Goal: Task Accomplishment & Management: Manage account settings

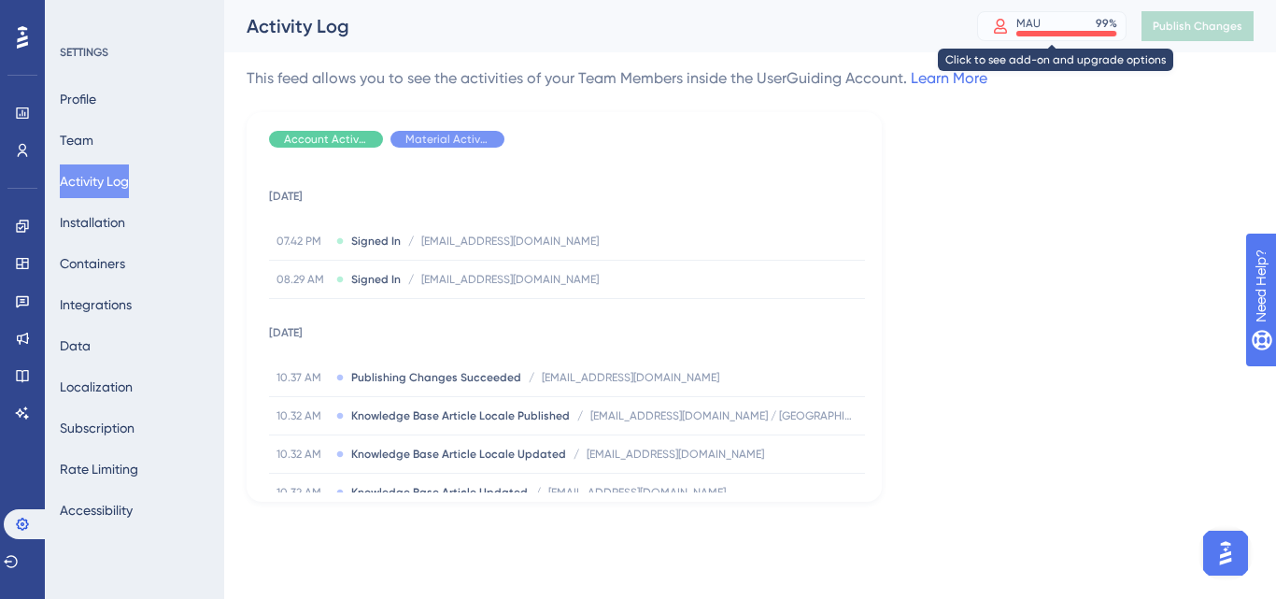
click at [1035, 14] on div "MAU 99 %" at bounding box center [1051, 26] width 149 height 30
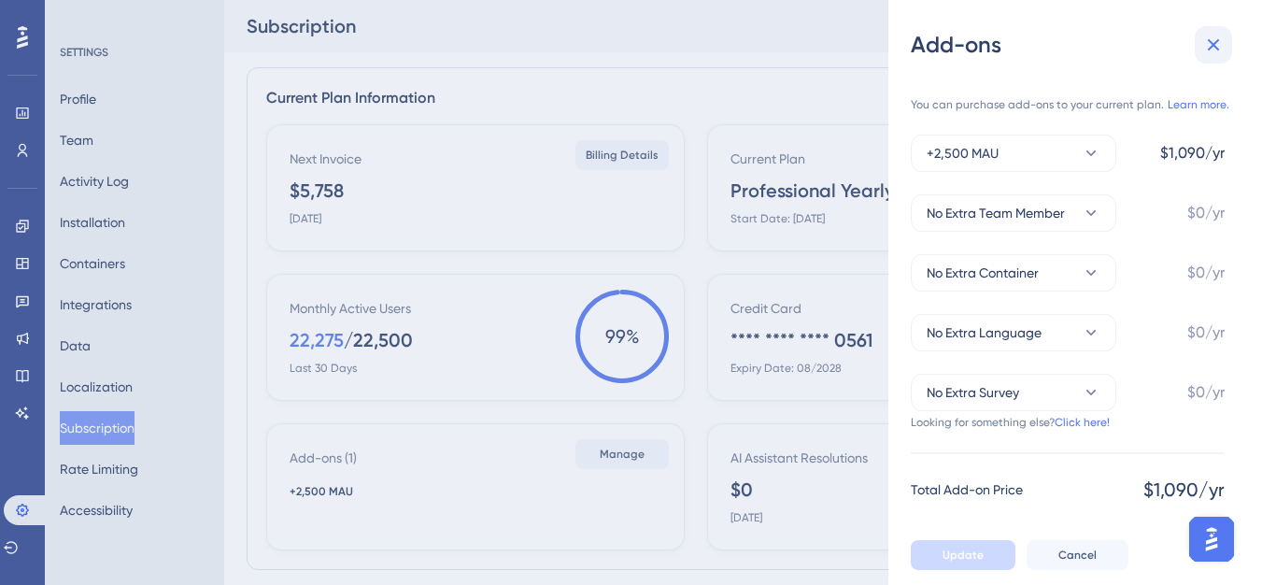
click at [1204, 39] on icon at bounding box center [1213, 45] width 22 height 22
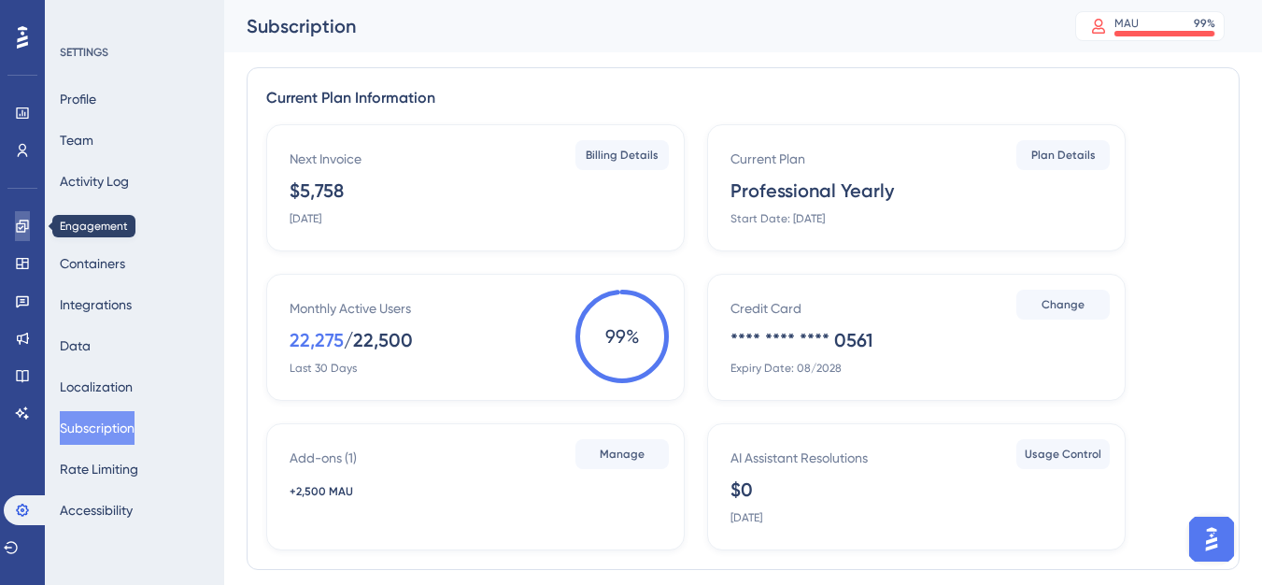
click at [24, 219] on icon at bounding box center [22, 226] width 15 height 15
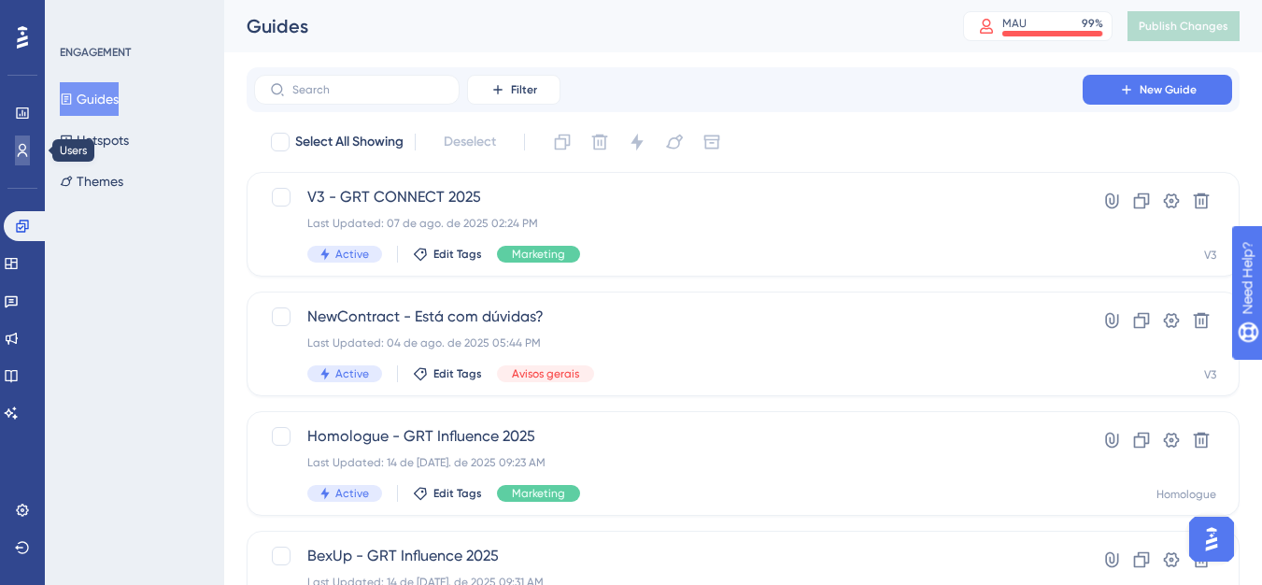
click at [21, 140] on link at bounding box center [22, 150] width 15 height 30
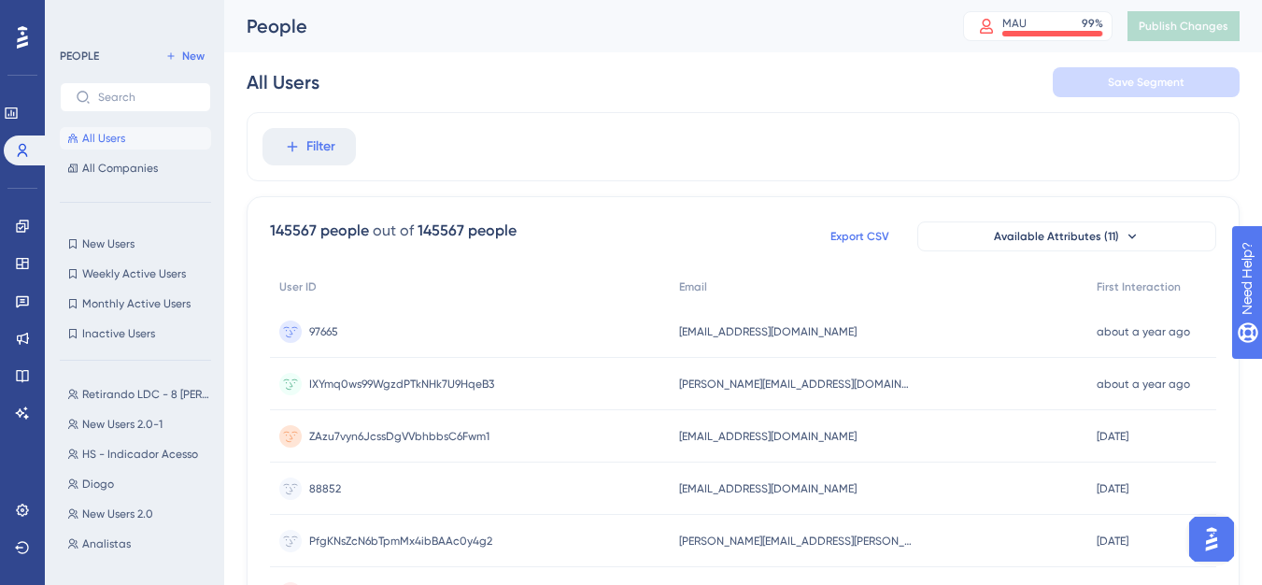
click at [830, 230] on span "Export CSV" at bounding box center [859, 236] width 59 height 15
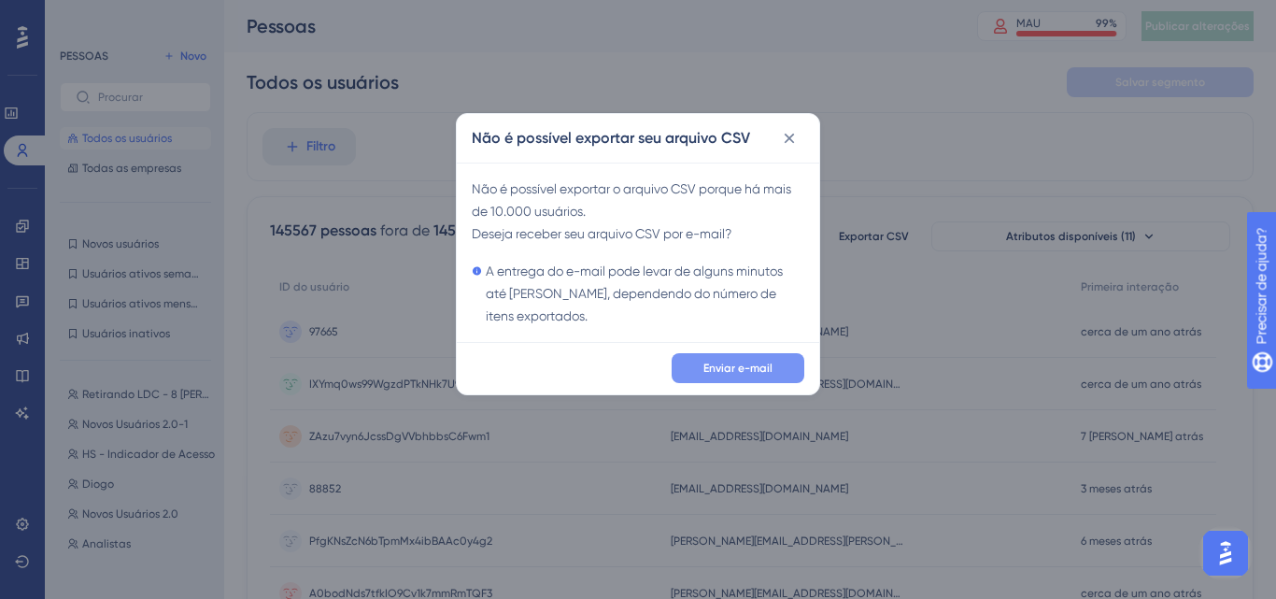
click at [691, 374] on button "Enviar e-mail" at bounding box center [737, 368] width 133 height 30
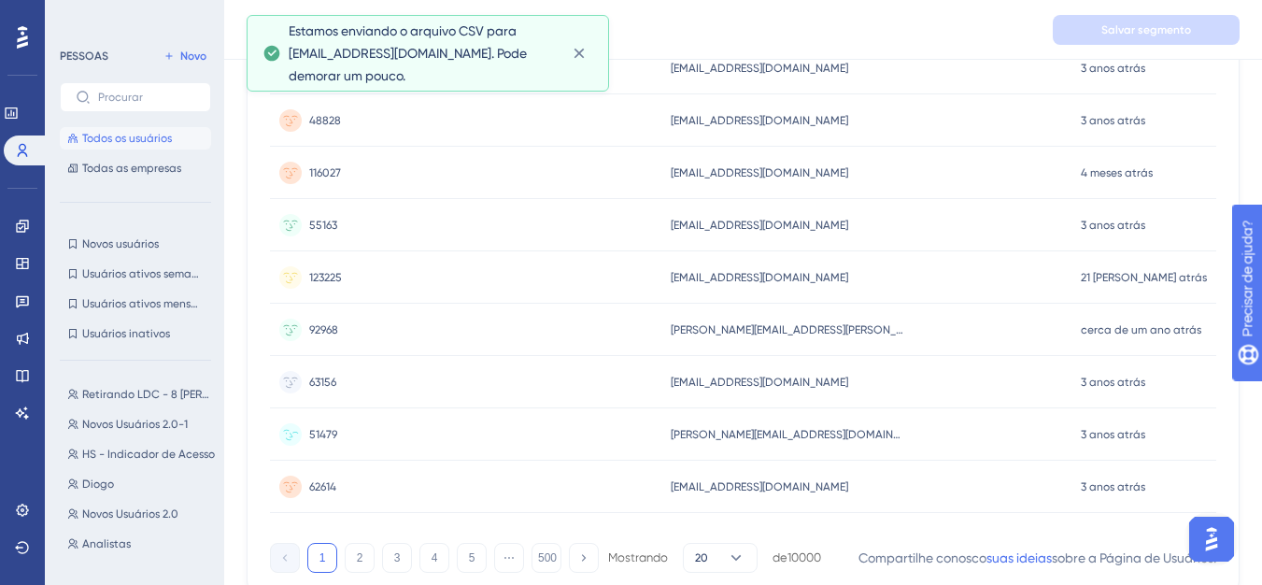
scroll to position [917, 0]
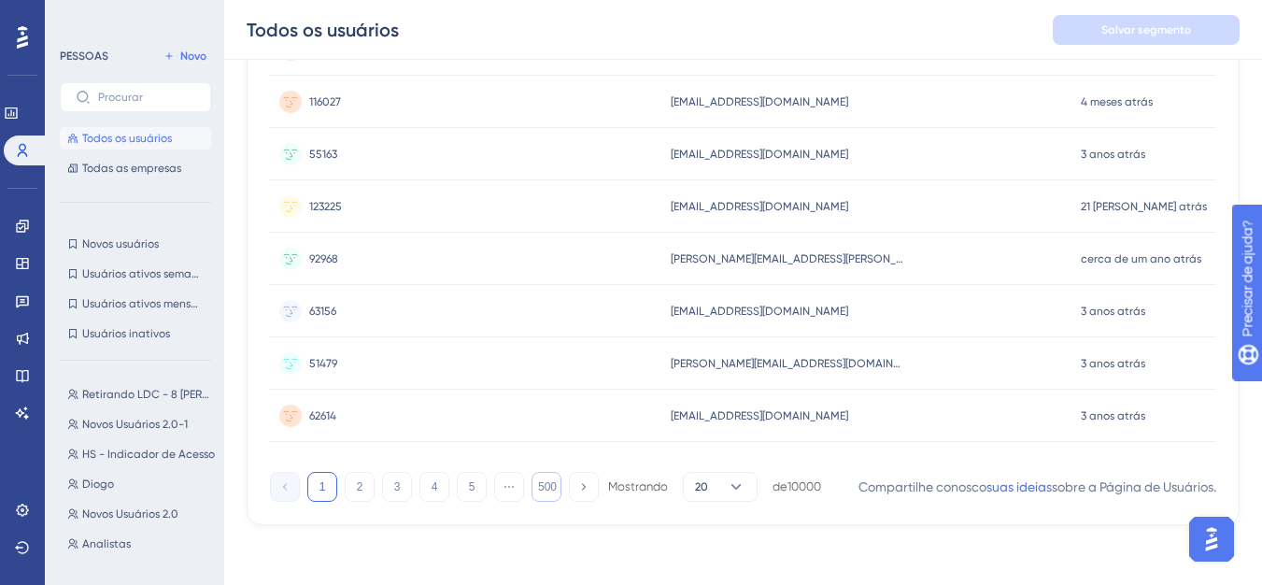
click at [555, 491] on font "500" at bounding box center [547, 486] width 19 height 13
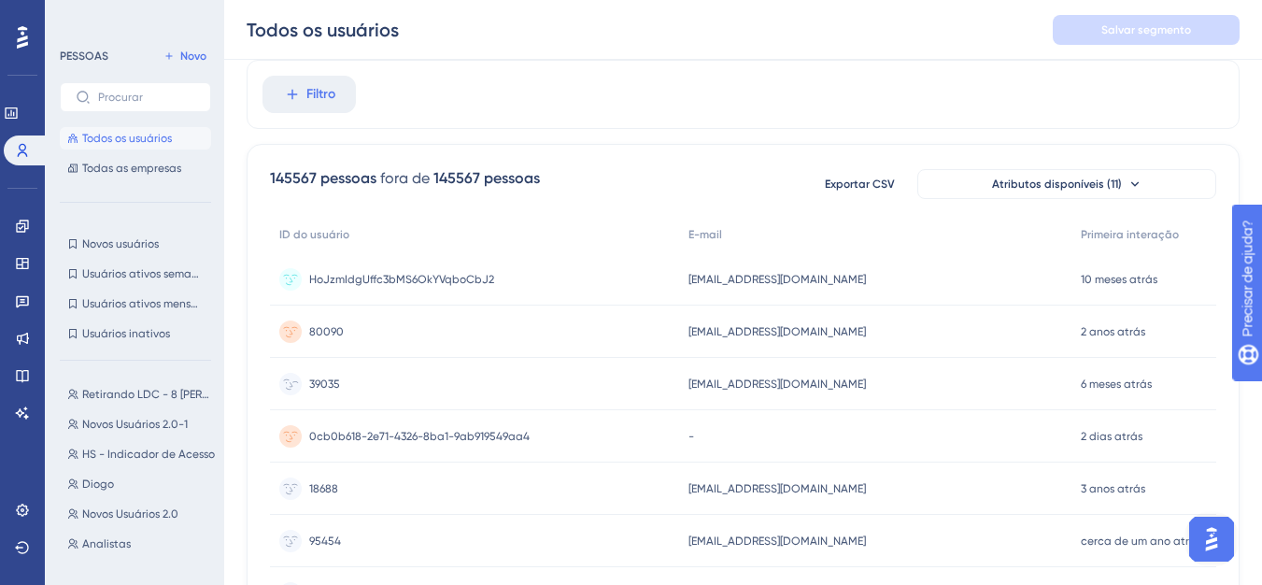
scroll to position [0, 0]
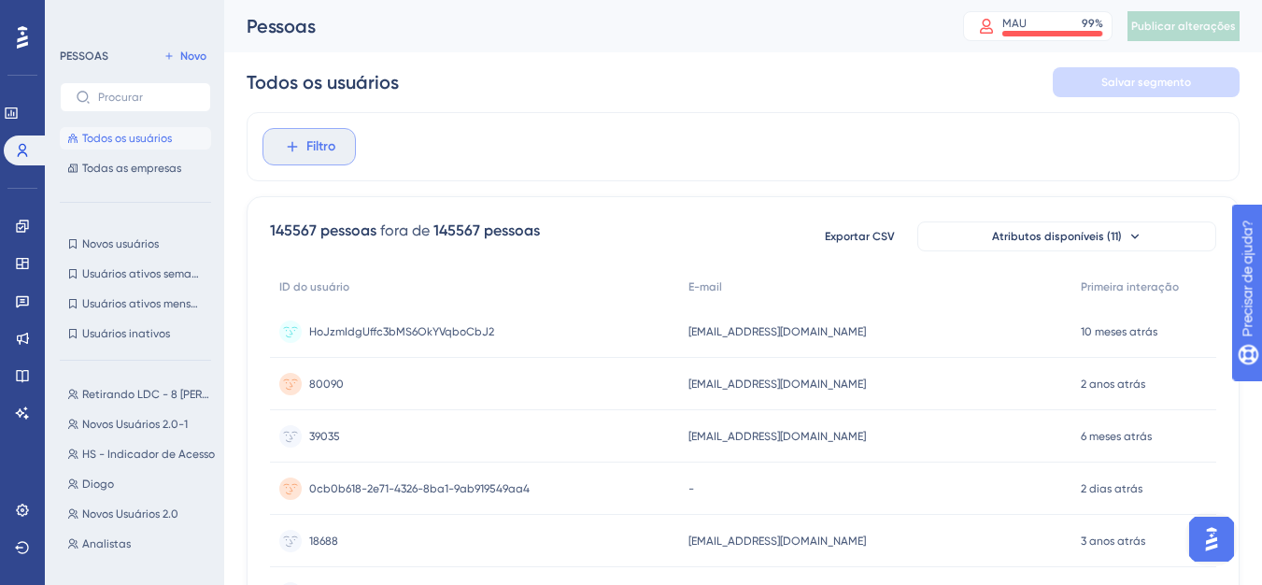
click at [314, 152] on font "Filtro" at bounding box center [320, 146] width 29 height 16
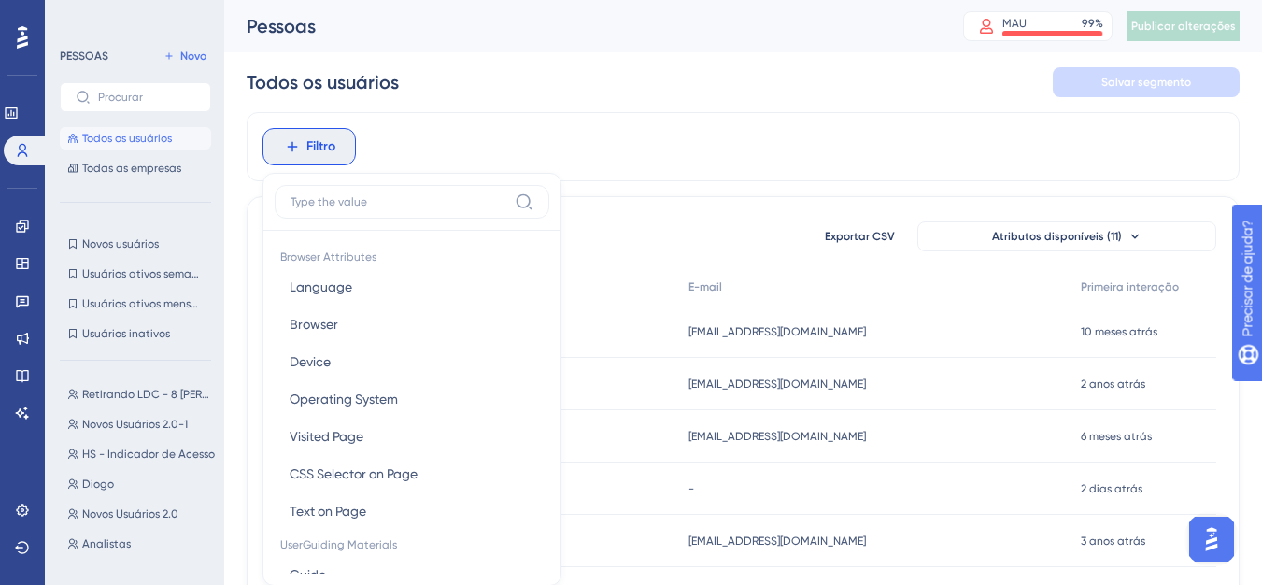
scroll to position [87, 0]
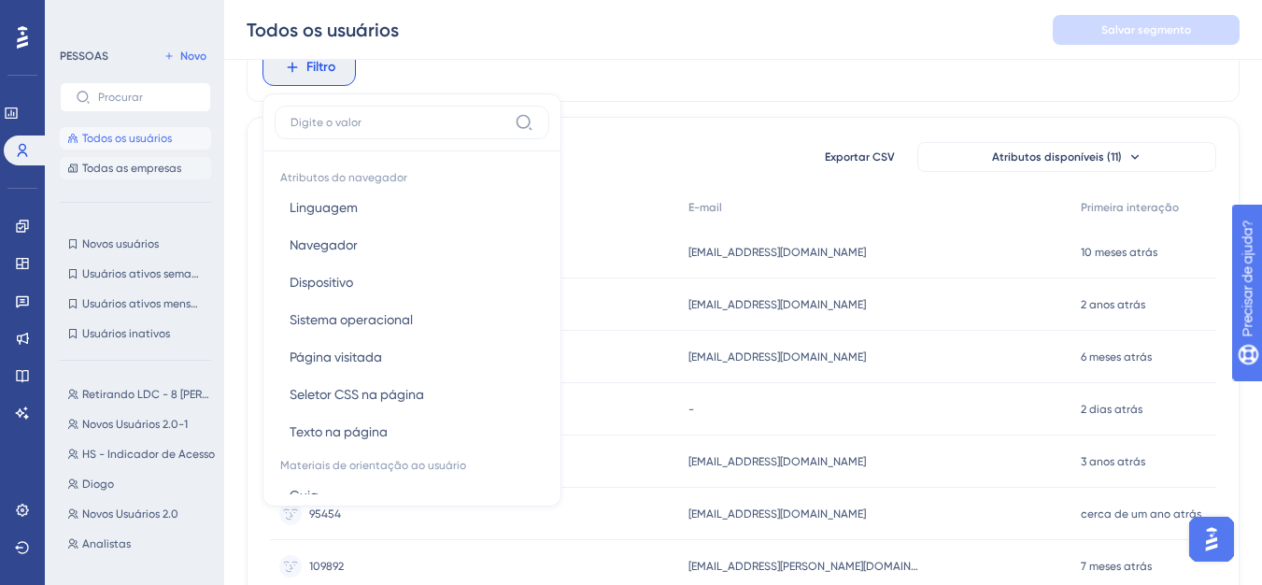
click at [145, 176] on button "Todas as empresas" at bounding box center [135, 168] width 151 height 22
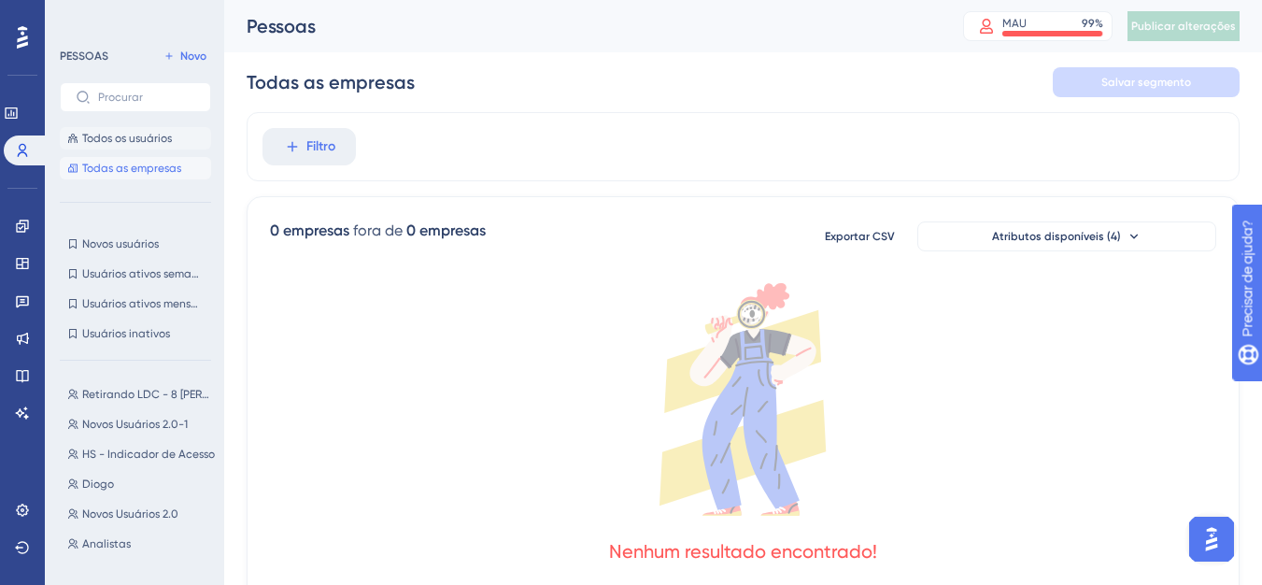
click at [139, 147] on button "Todos os usuários" at bounding box center [135, 138] width 151 height 22
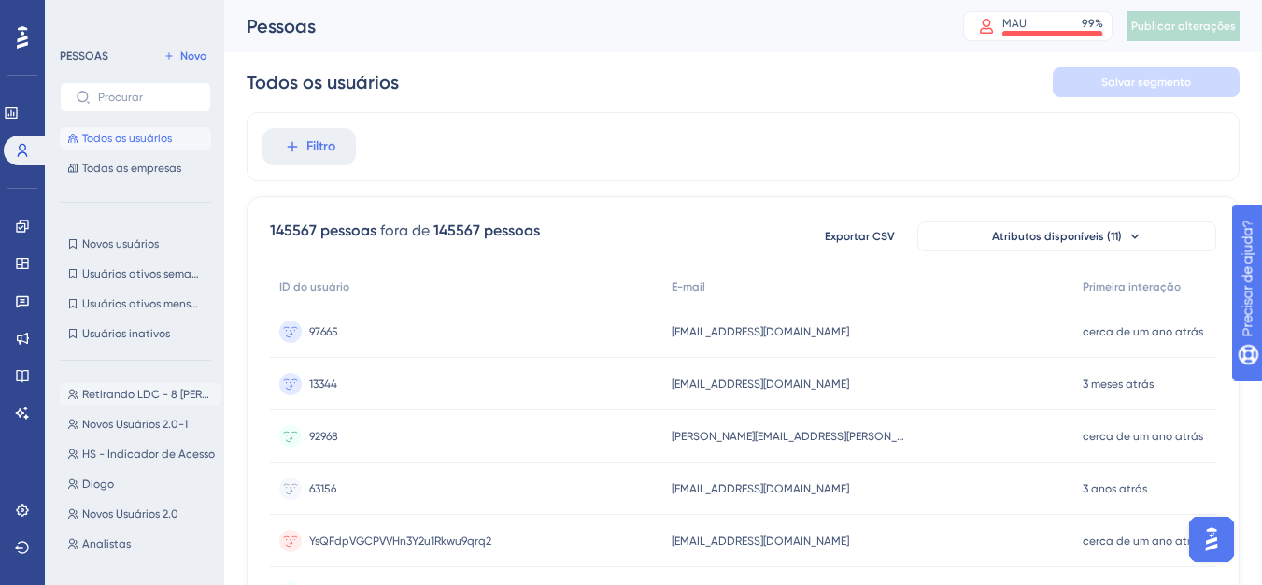
click at [127, 397] on font "Retirando LDC - 8 [PERSON_NAME] DE ATRASO" at bounding box center [203, 394] width 243 height 13
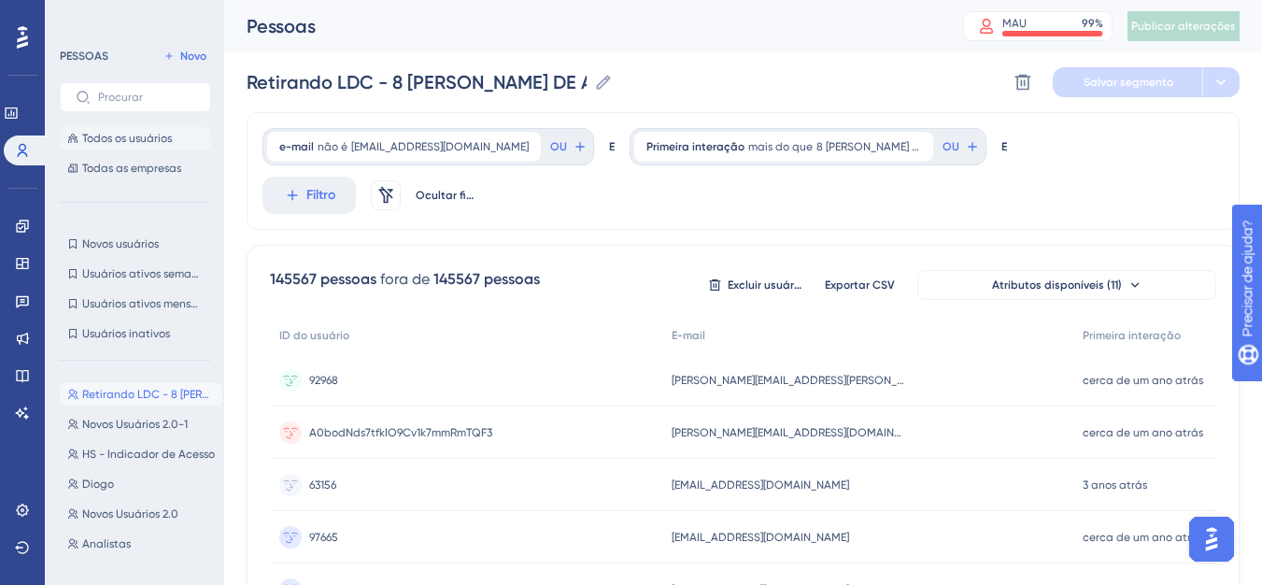
click at [119, 140] on font "Todos os usuários" at bounding box center [127, 138] width 90 height 13
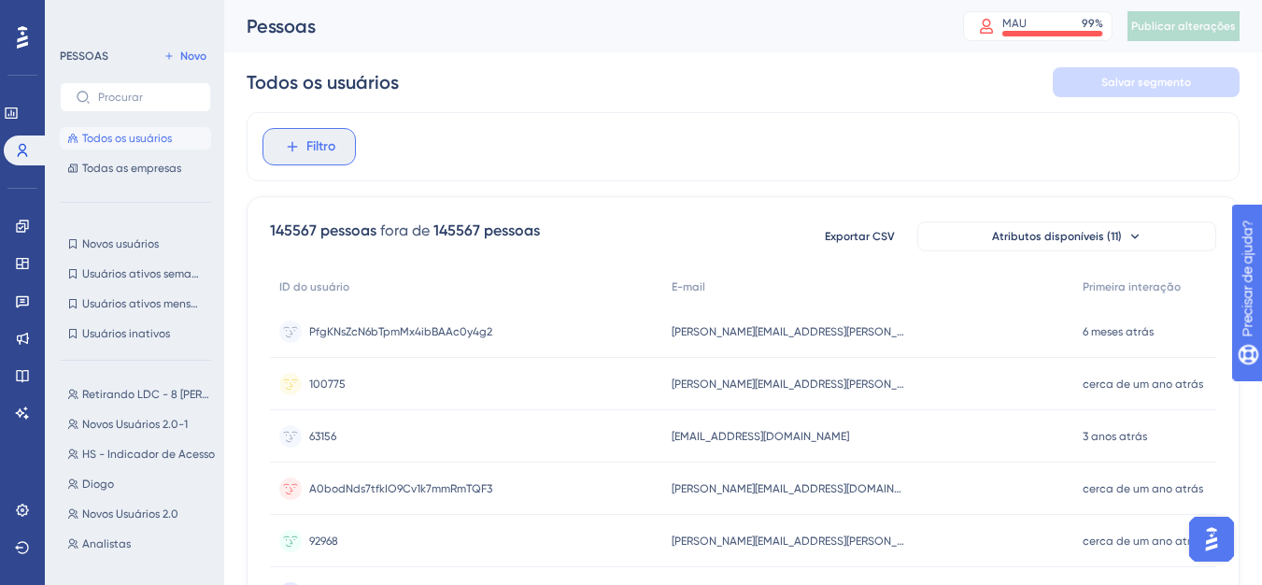
click at [320, 155] on span "Filtro" at bounding box center [320, 146] width 29 height 22
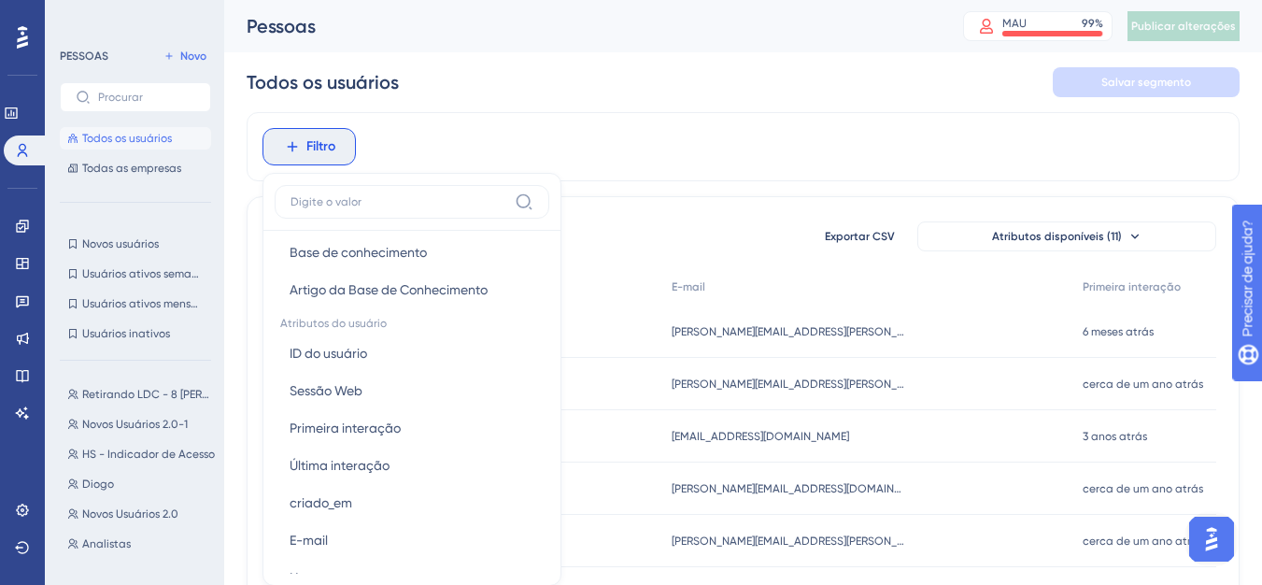
scroll to position [763, 0]
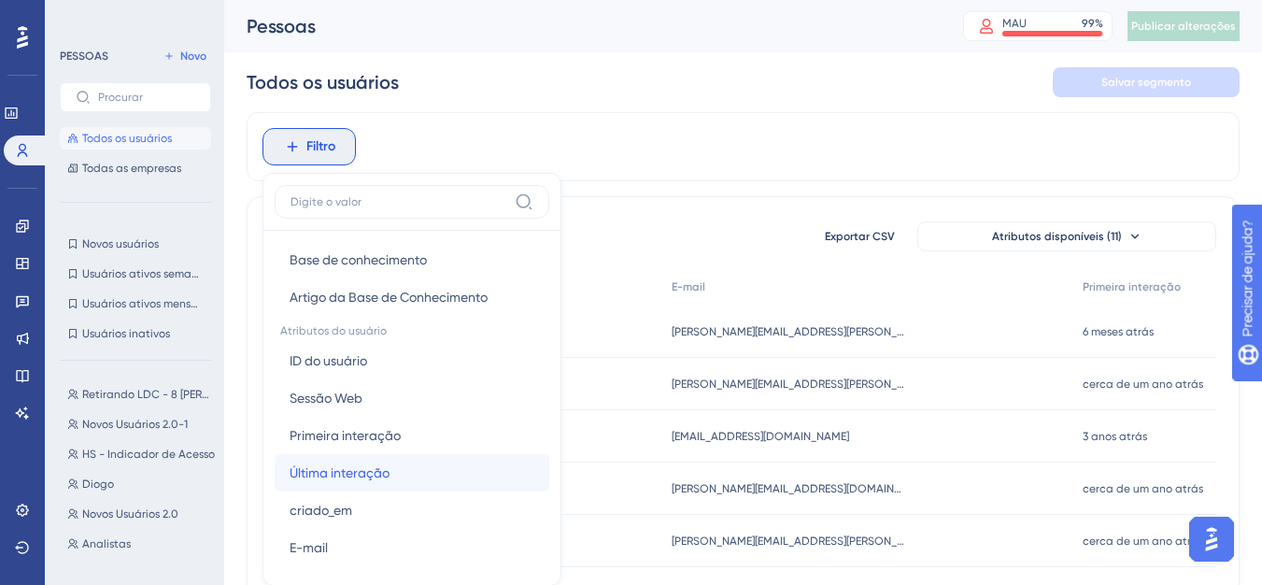
click at [372, 471] on font "Última interação" at bounding box center [339, 472] width 100 height 15
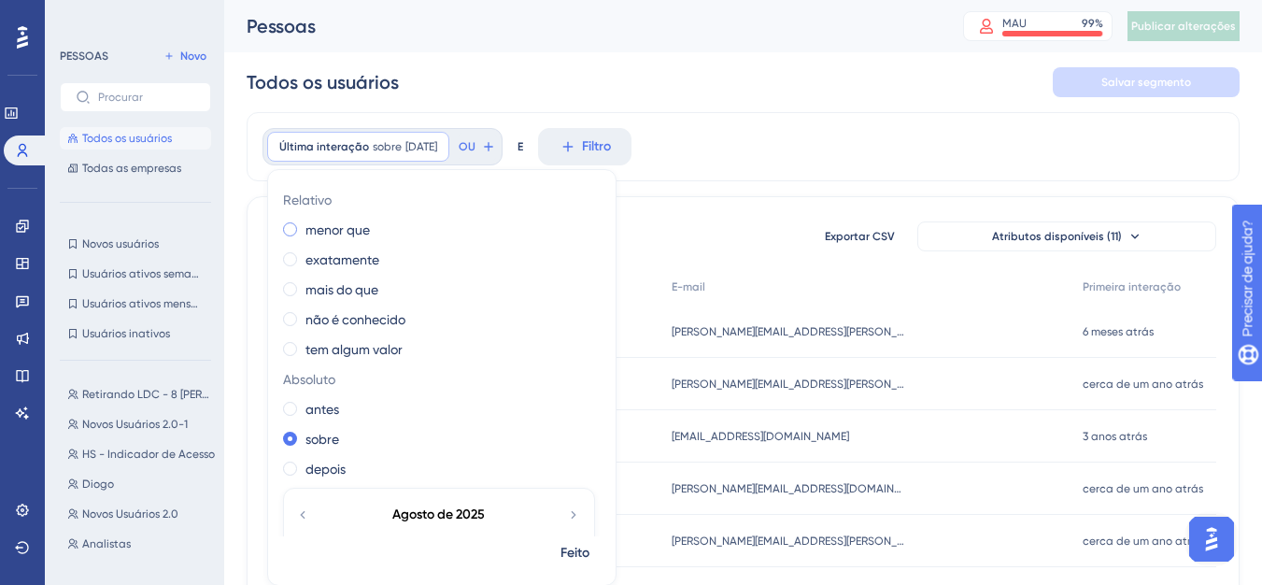
click at [289, 238] on div "menor que" at bounding box center [438, 230] width 310 height 22
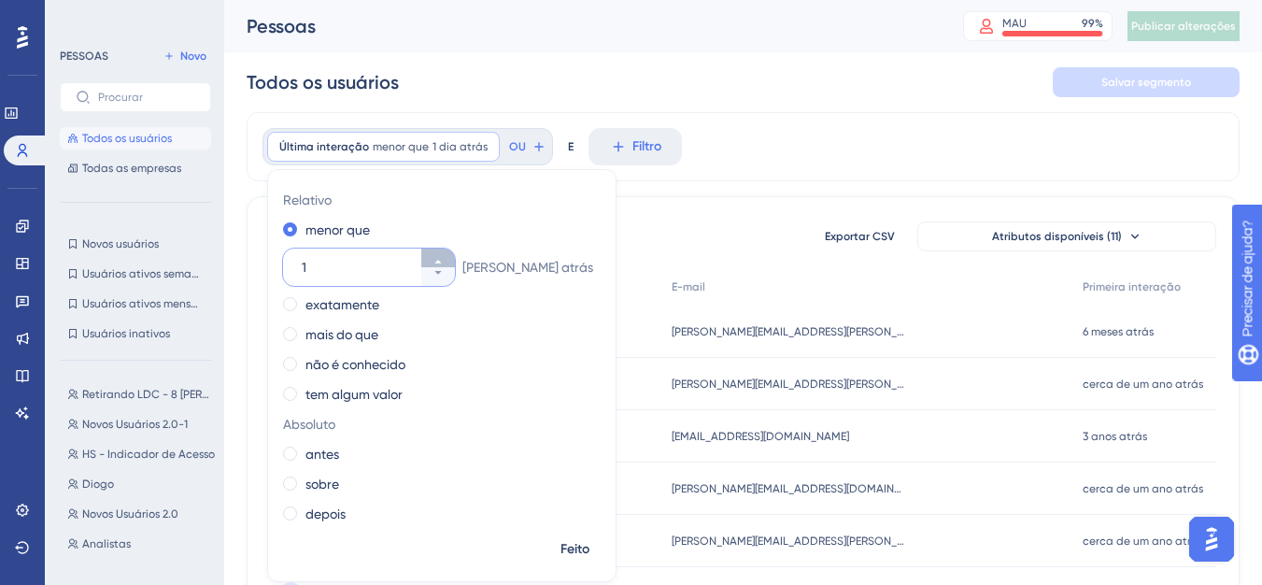
click at [444, 263] on icon at bounding box center [437, 261] width 11 height 11
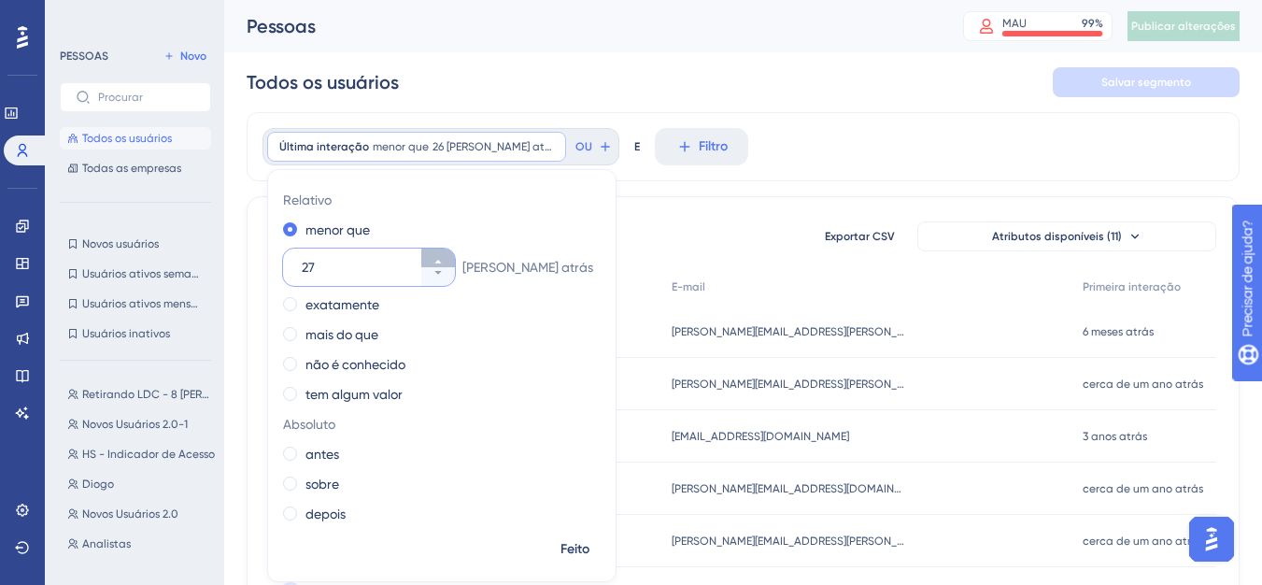
click at [444, 263] on icon at bounding box center [437, 261] width 11 height 11
type input "30"
click at [675, 233] on div "145567 pessoas fora de 145567 pessoas Exportar CSV Atributos disponíveis (11)" at bounding box center [743, 236] width 946 height 34
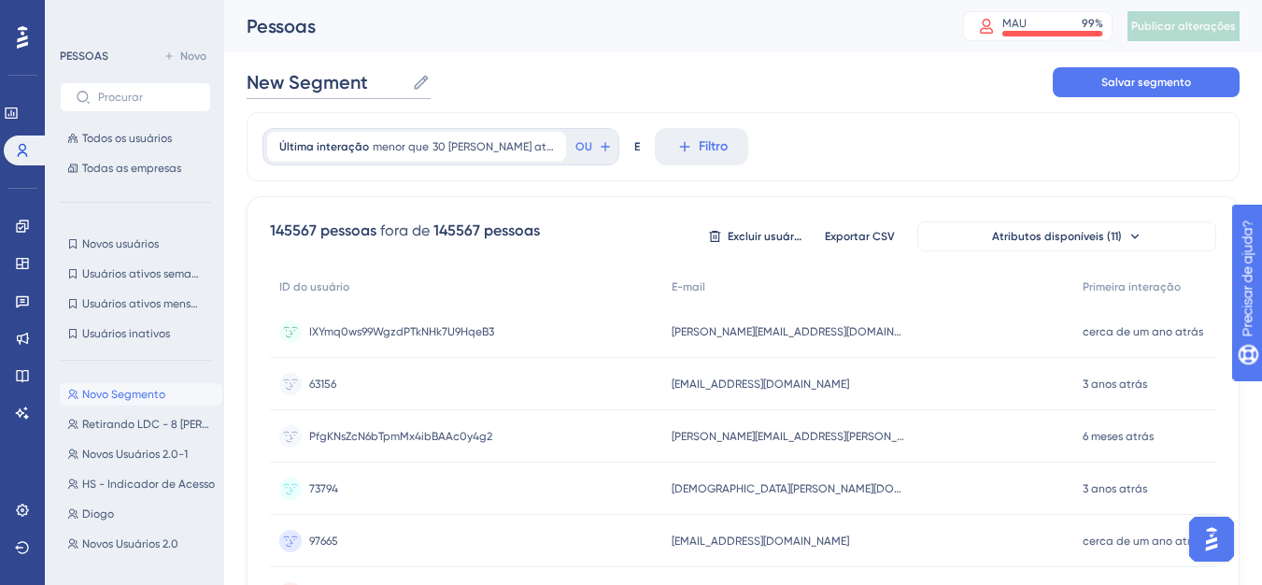
drag, startPoint x: 383, startPoint y: 83, endPoint x: 230, endPoint y: 79, distance: 153.2
type input "[PERSON_NAME]"
click at [1098, 70] on button "Salvar segmento" at bounding box center [1145, 82] width 187 height 30
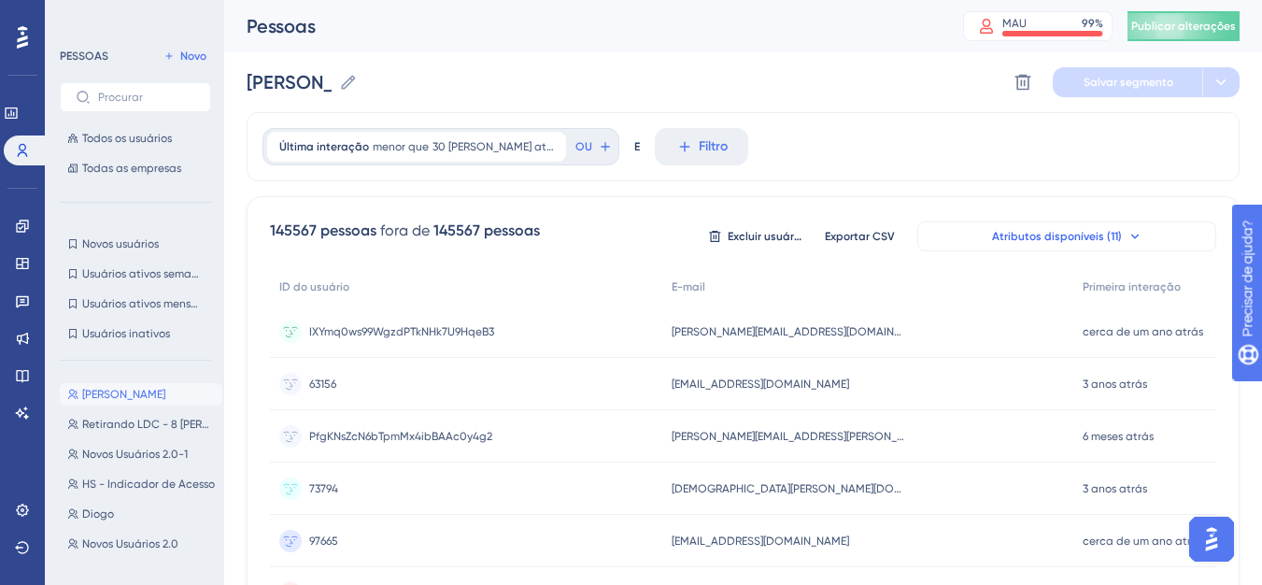
click at [1079, 227] on button "Atributos disponíveis (11)" at bounding box center [1066, 236] width 299 height 30
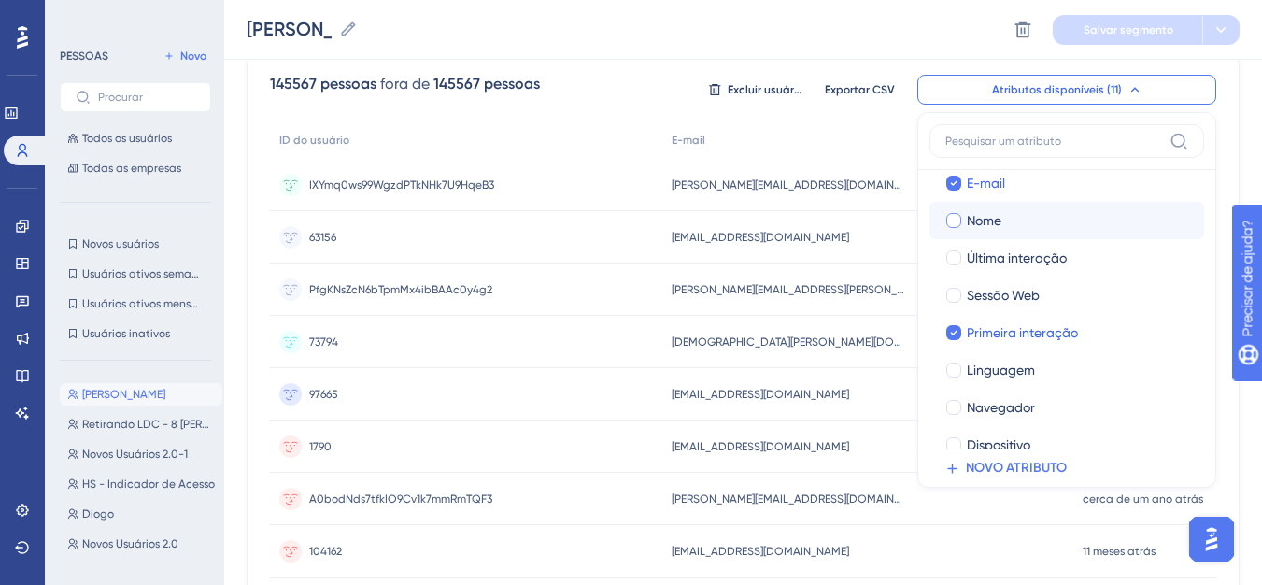
scroll to position [93, 0]
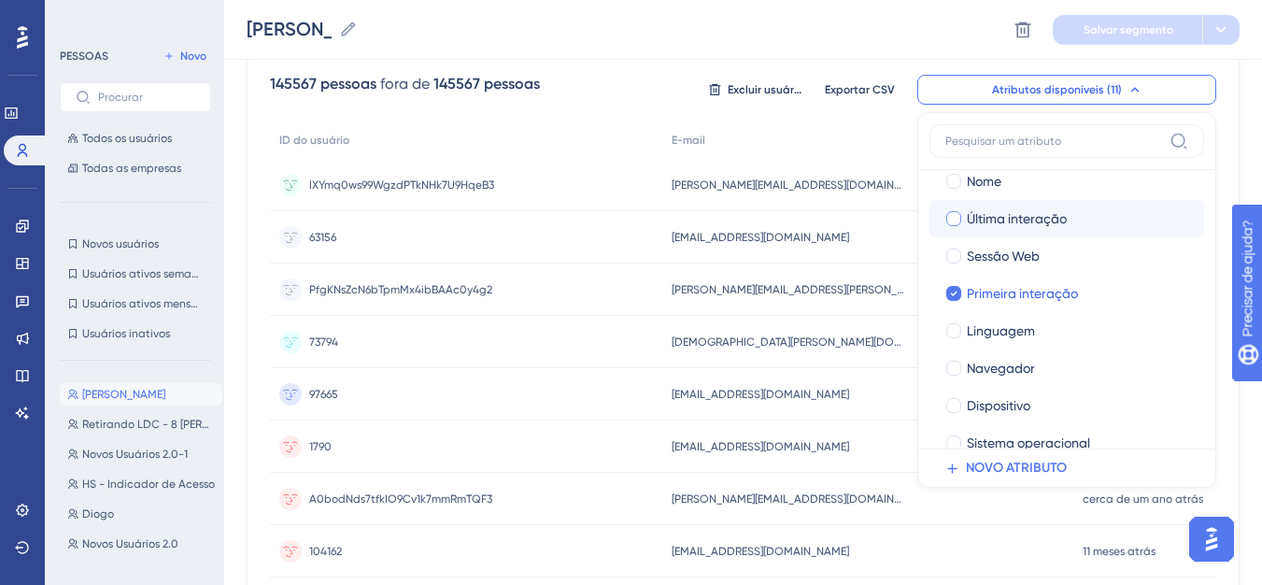
click at [988, 230] on label "Última interação Última interação" at bounding box center [1066, 218] width 275 height 37
click at [954, 312] on input "Última interação" at bounding box center [953, 312] width 1 height 1
checkbox input "false"
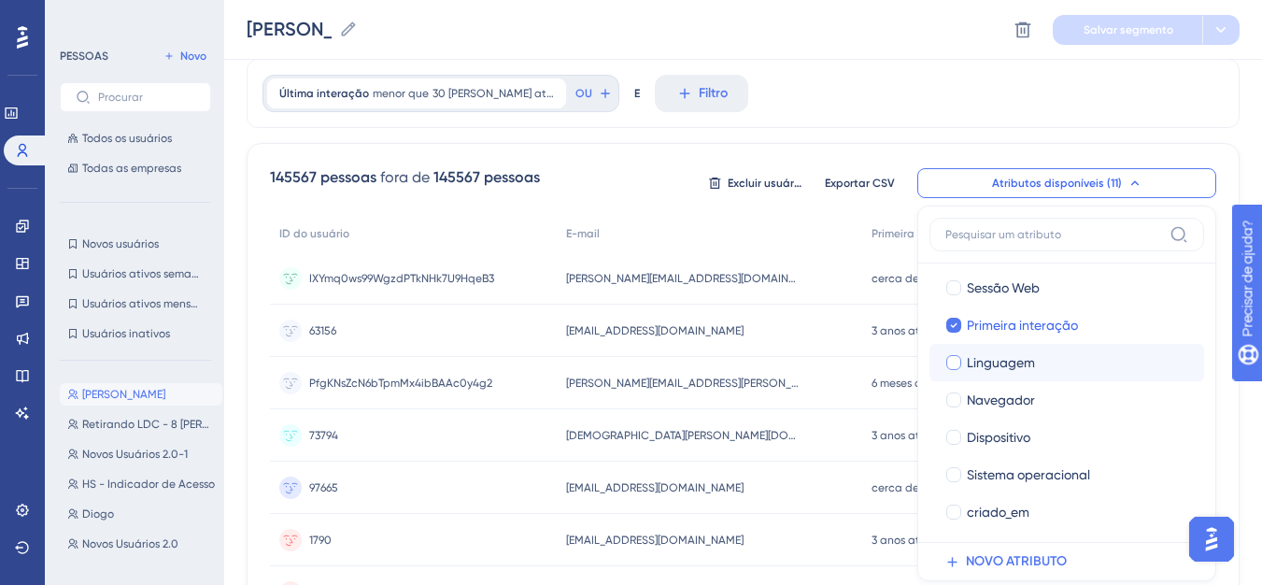
scroll to position [0, 0]
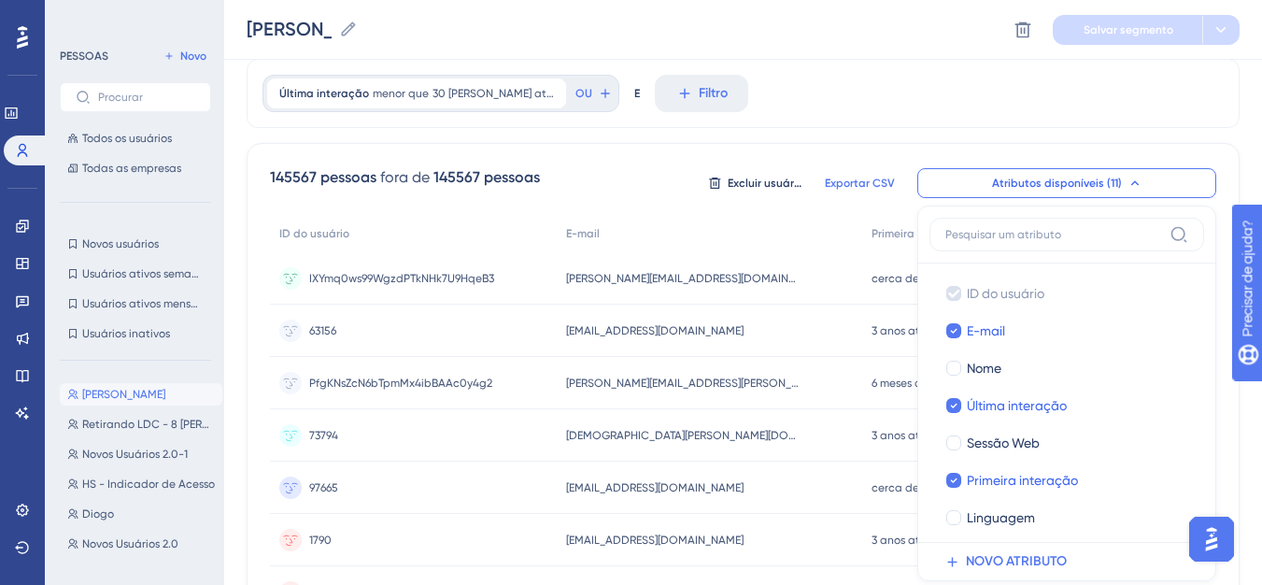
click at [851, 185] on font "Exportar CSV" at bounding box center [860, 182] width 70 height 13
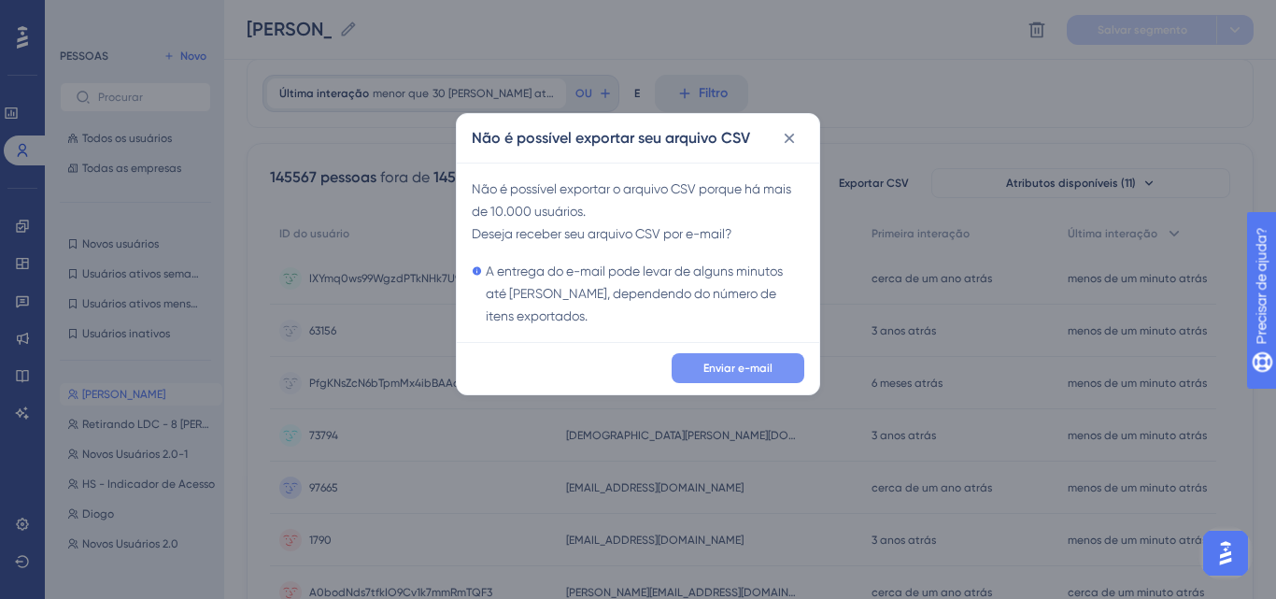
click at [743, 371] on font "Enviar e-mail" at bounding box center [737, 367] width 69 height 13
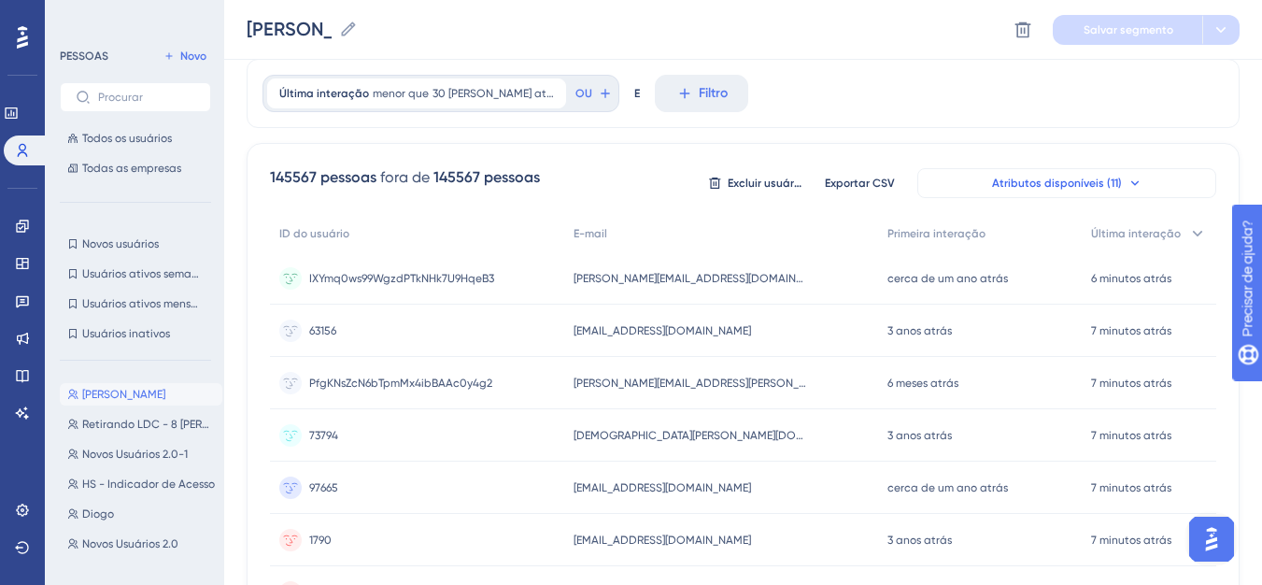
click at [1059, 195] on button "Atributos disponíveis (11)" at bounding box center [1066, 183] width 299 height 30
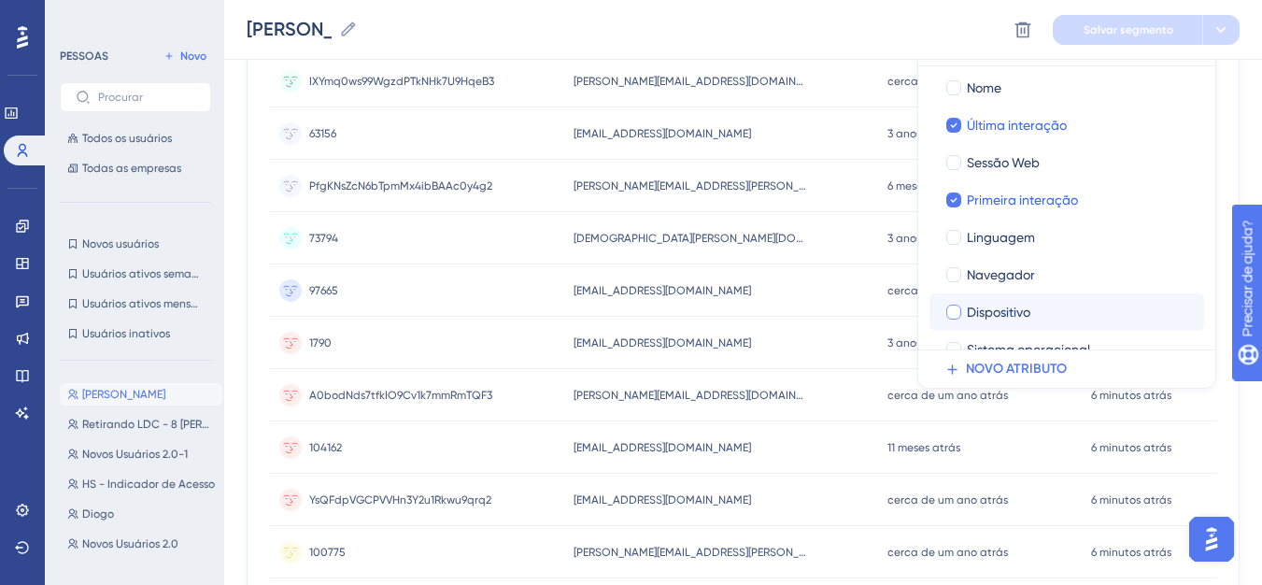
scroll to position [57, 0]
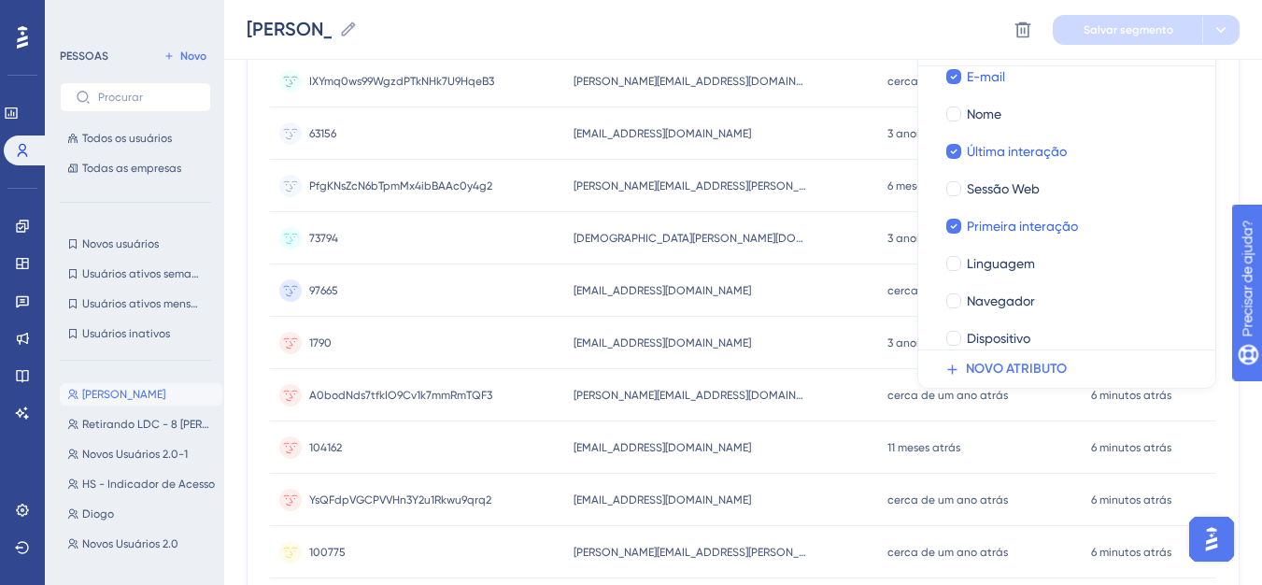
click at [819, 40] on div "[PERSON_NAME] [PERSON_NAME] Excluir segmento Salvar segmento" at bounding box center [742, 30] width 1037 height 60
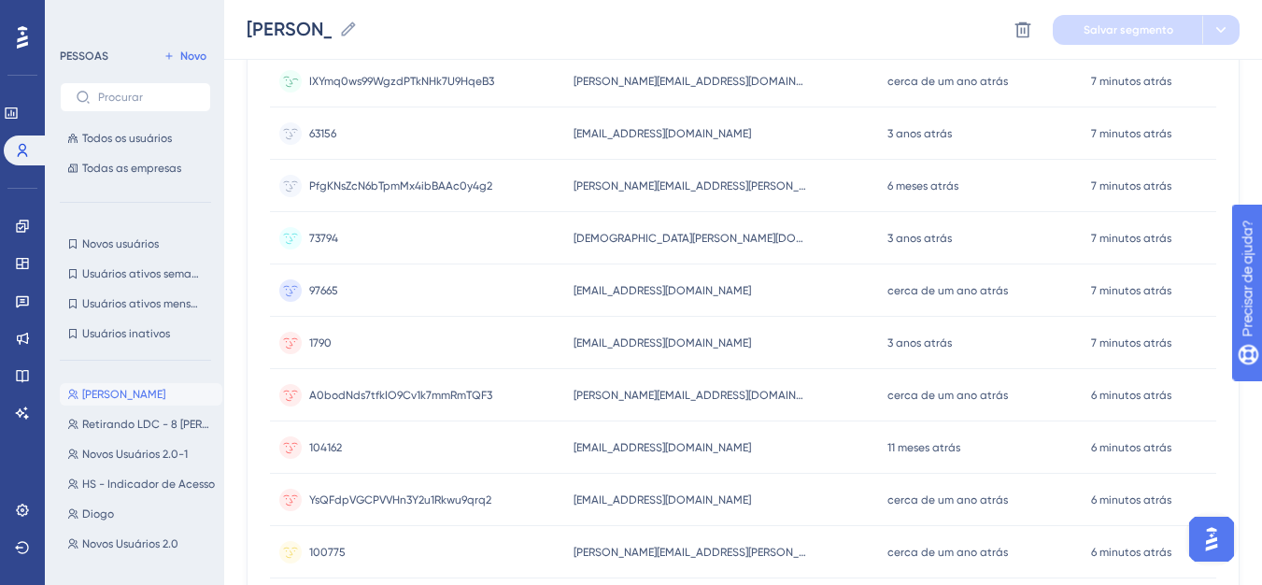
scroll to position [0, 0]
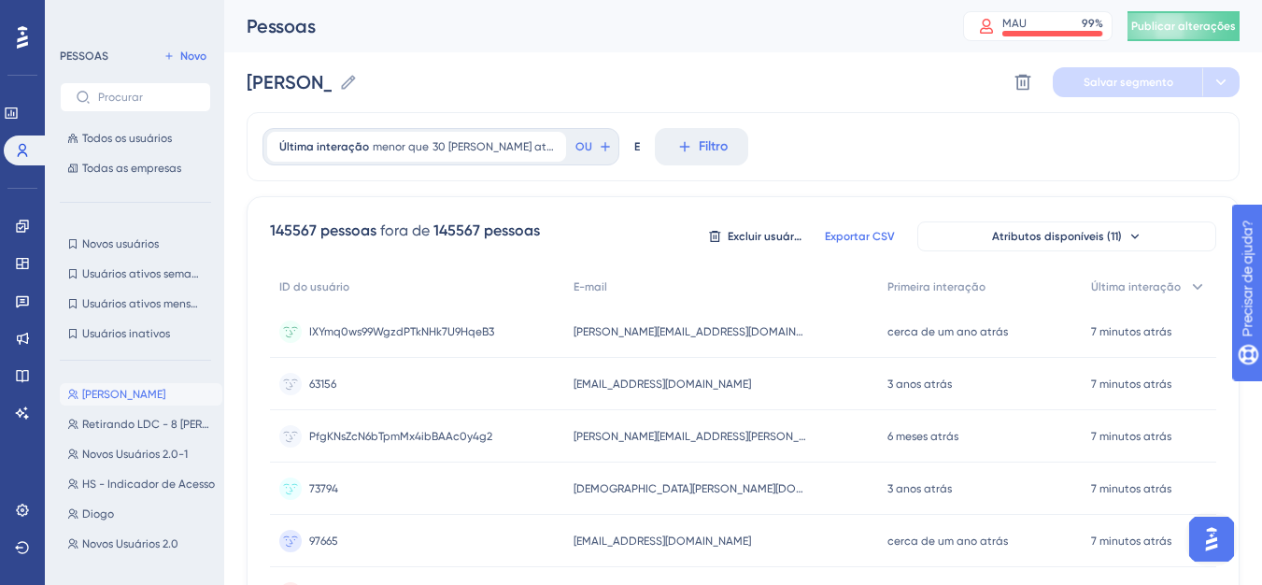
click at [870, 235] on font "Exportar CSV" at bounding box center [860, 236] width 70 height 13
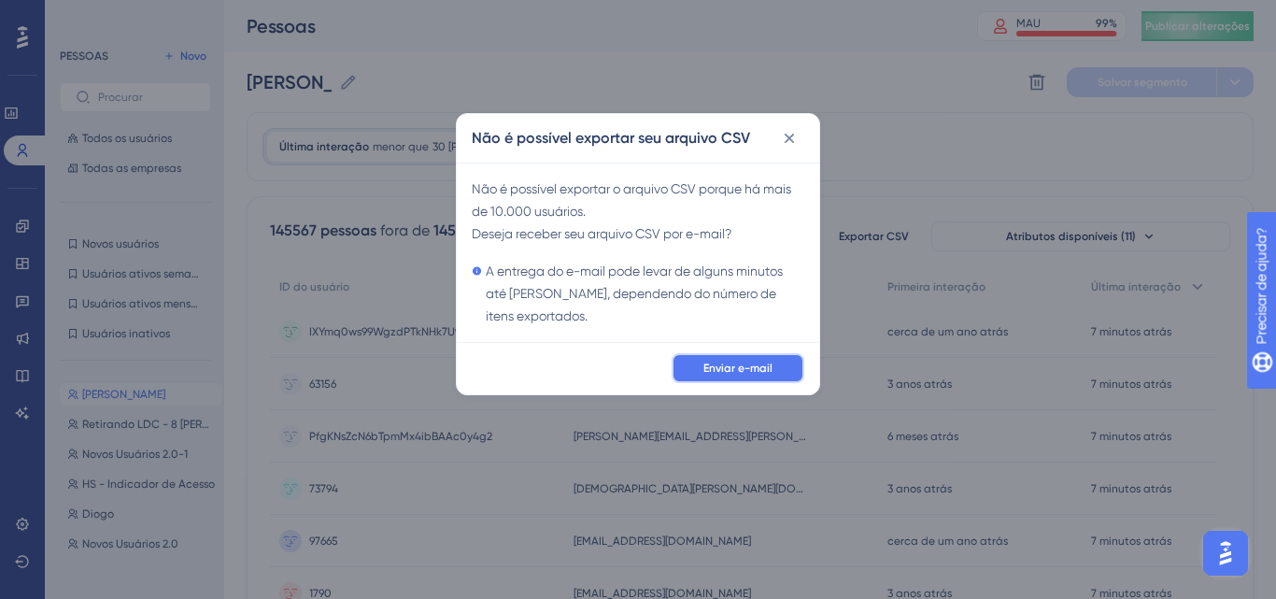
click at [751, 360] on span "Enviar e-mail" at bounding box center [737, 367] width 69 height 15
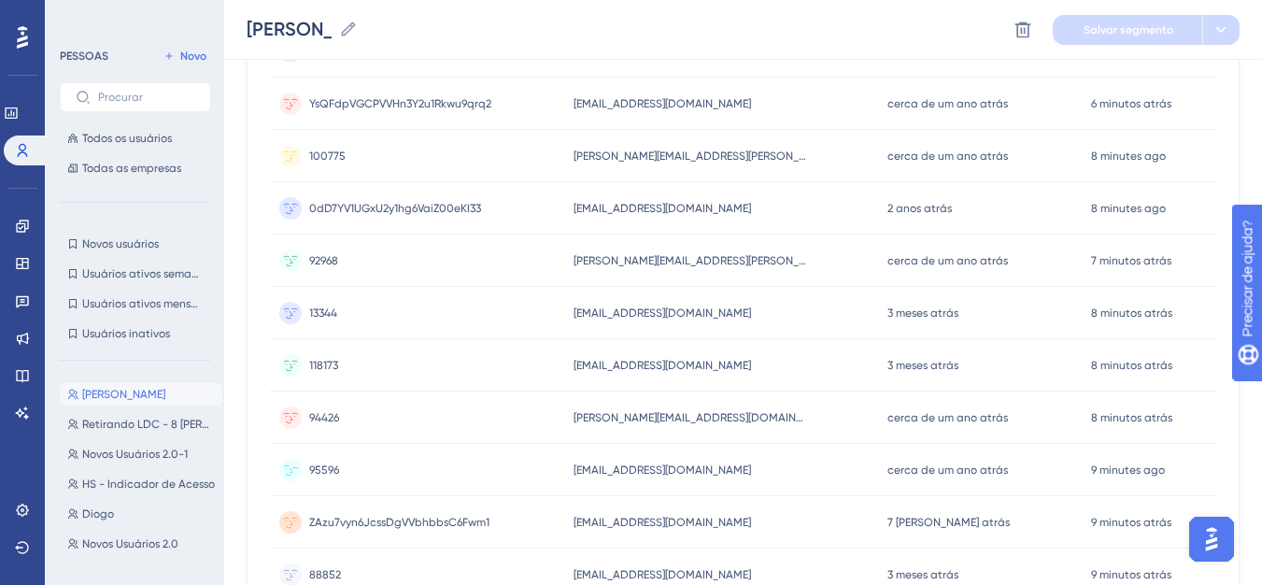
scroll to position [917, 0]
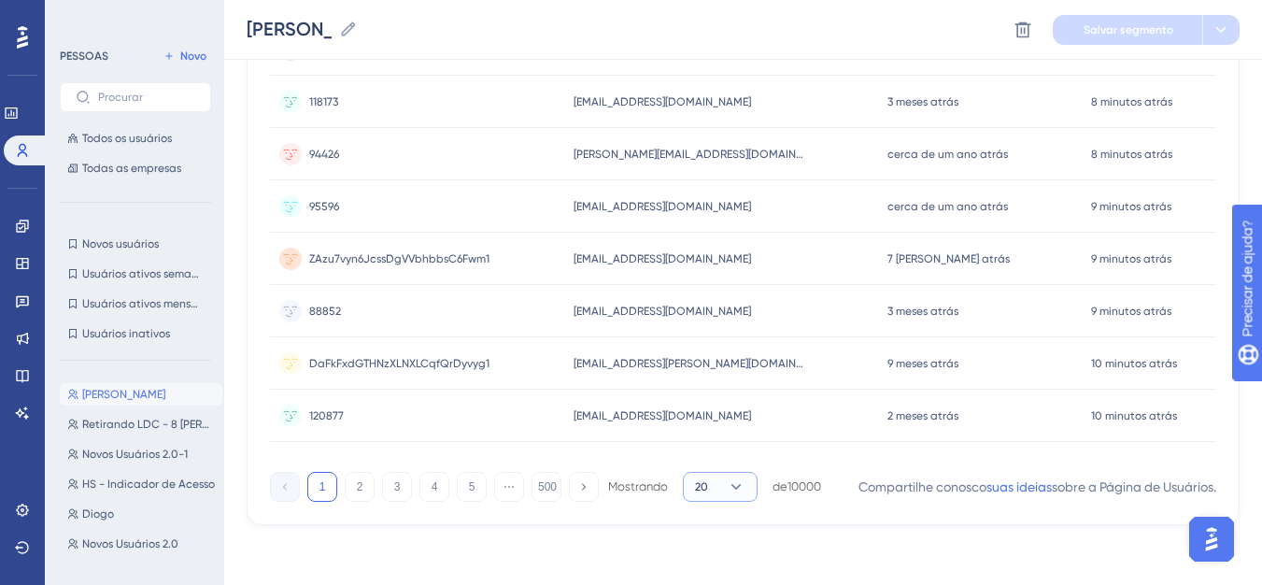
click at [753, 494] on button "20" at bounding box center [720, 487] width 75 height 30
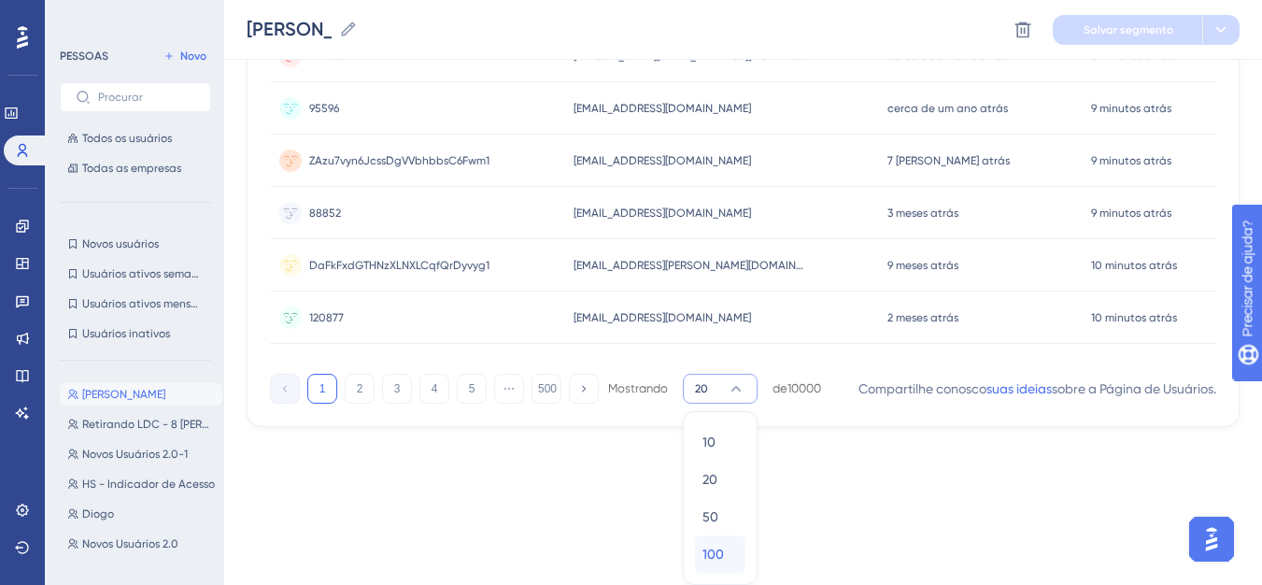
click at [720, 552] on font "100" at bounding box center [712, 553] width 21 height 15
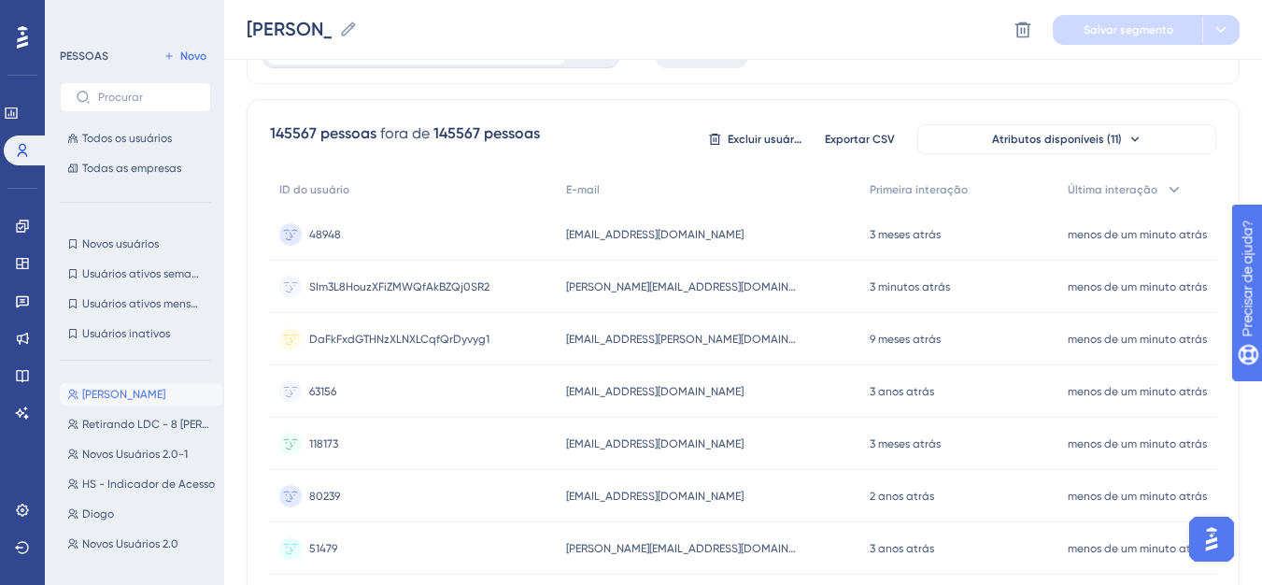
scroll to position [712, 0]
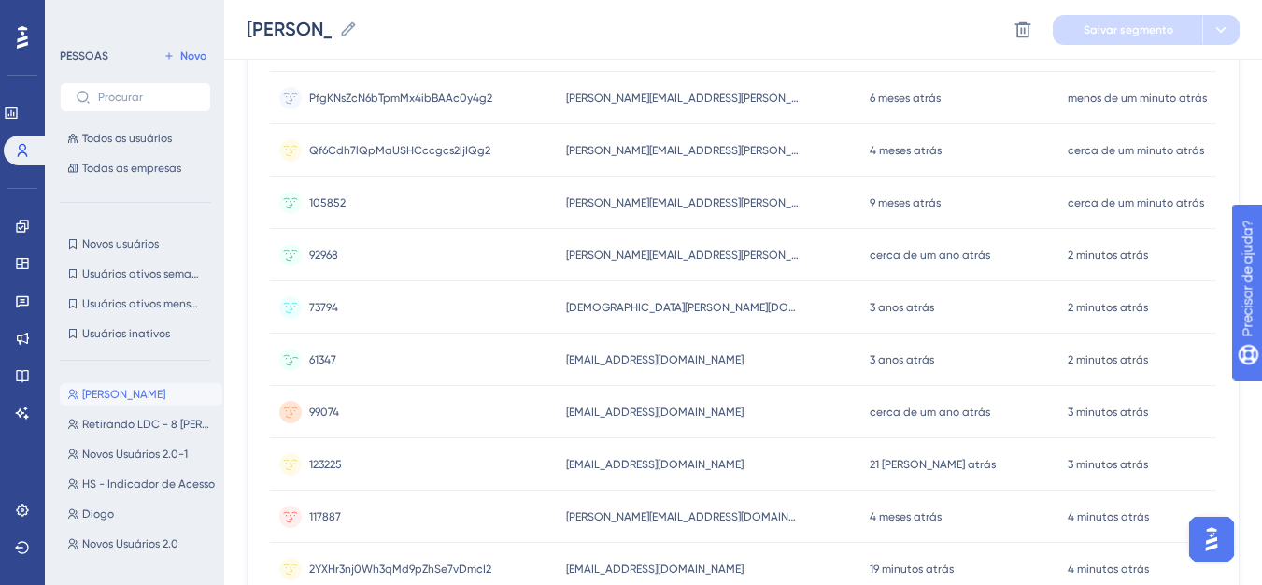
click at [582, 362] on font "[EMAIL_ADDRESS][DOMAIN_NAME]" at bounding box center [654, 359] width 177 height 13
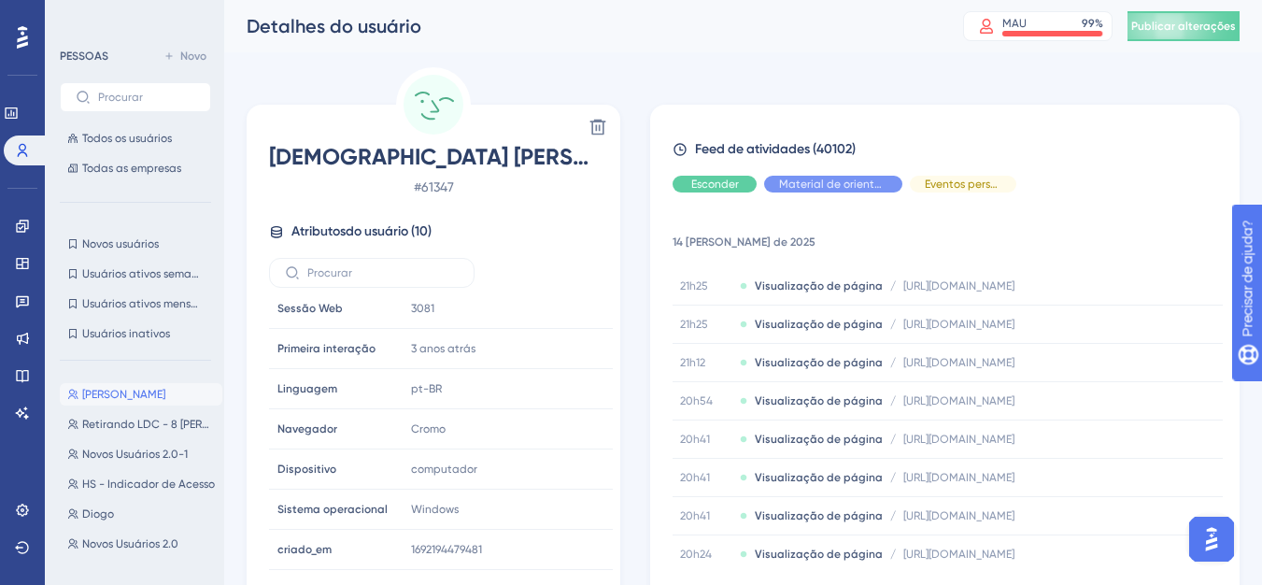
click at [428, 160] on font "[DEMOGRAPHIC_DATA] [PERSON_NAME] [PERSON_NAME]" at bounding box center [564, 156] width 590 height 27
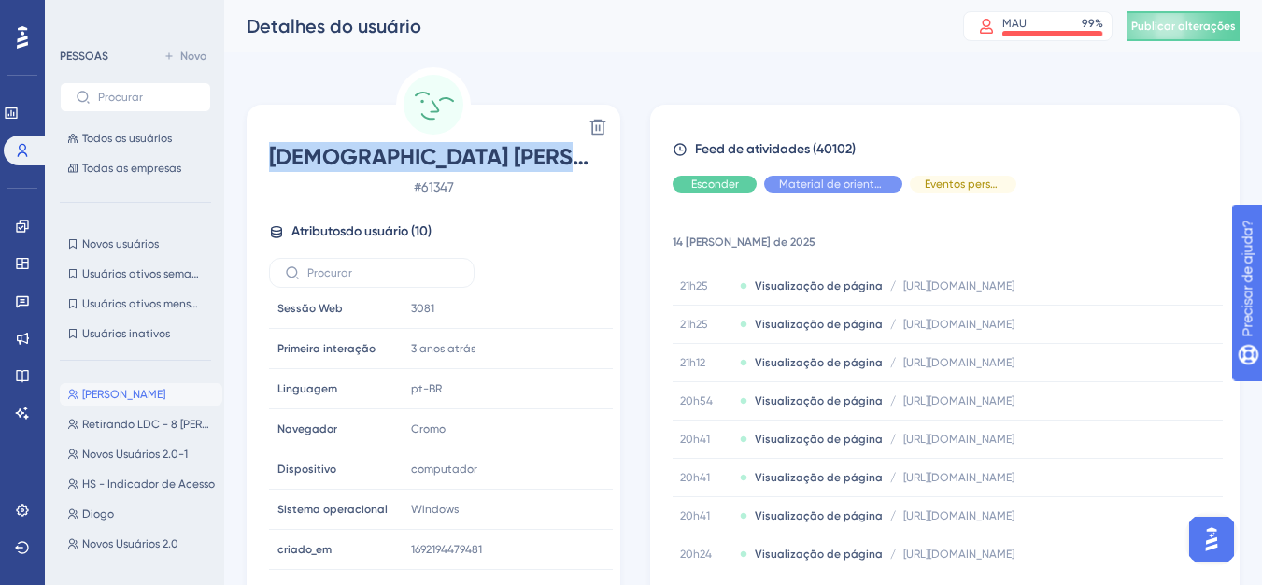
click at [428, 160] on font "[DEMOGRAPHIC_DATA] [PERSON_NAME] [PERSON_NAME]" at bounding box center [564, 156] width 590 height 27
copy font "[DEMOGRAPHIC_DATA] [PERSON_NAME] [PERSON_NAME]"
click at [697, 92] on div "Excluir Deyzianne [PERSON_NAME] [PERSON_NAME] # 61347 Atributos do usuário ( 10…" at bounding box center [743, 333] width 993 height 532
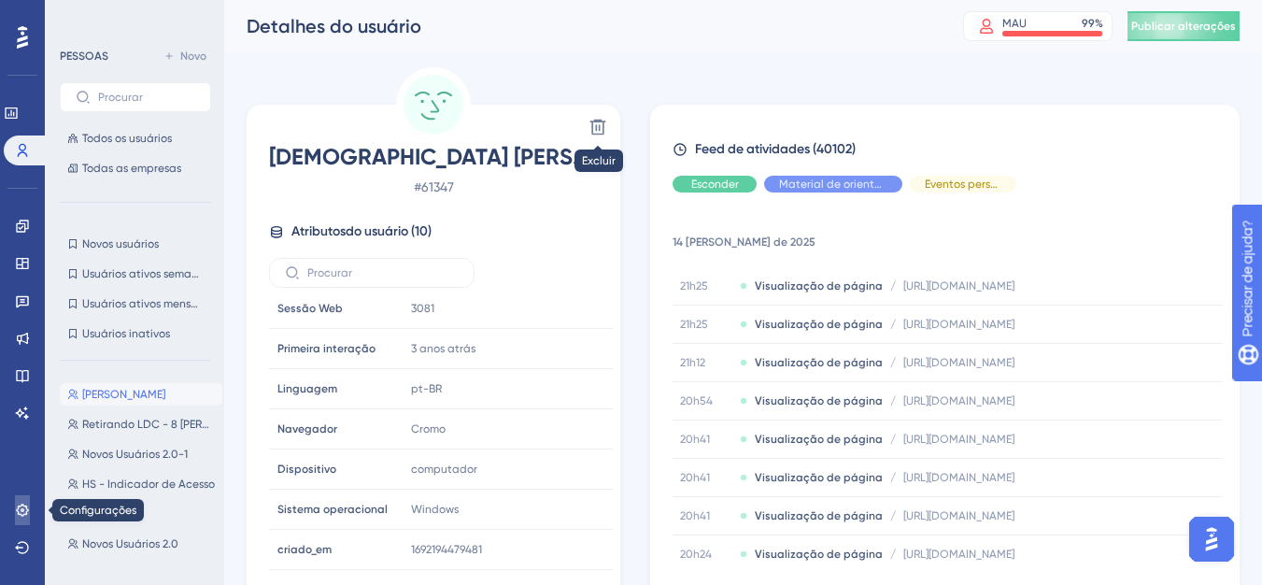
click at [22, 510] on icon at bounding box center [22, 509] width 15 height 15
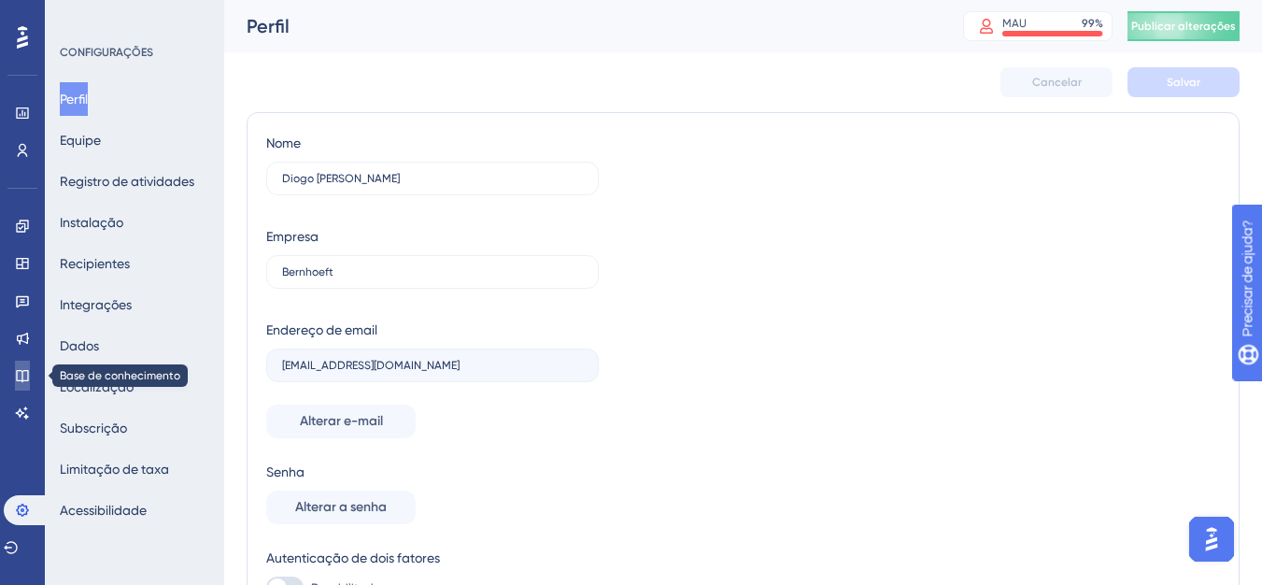
click at [24, 385] on link at bounding box center [22, 375] width 15 height 30
